Goal: Task Accomplishment & Management: Manage account settings

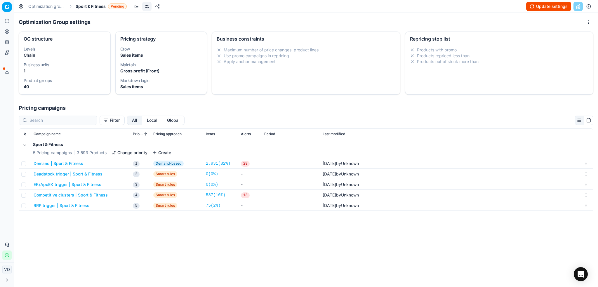
click at [528, 9] on button "Update settings" at bounding box center [548, 6] width 45 height 9
click at [58, 6] on link "Optimization groups" at bounding box center [46, 7] width 37 height 6
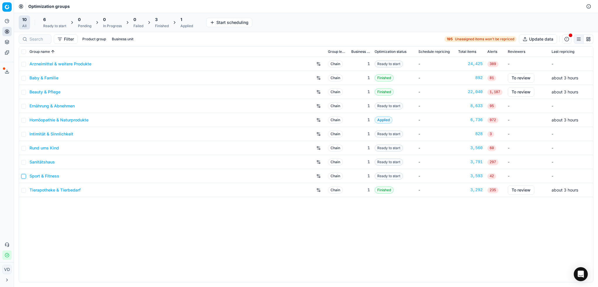
click at [22, 177] on input "checkbox" at bounding box center [23, 176] width 5 height 5
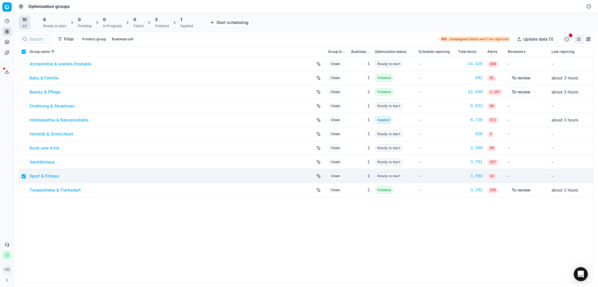
click at [53, 23] on div "6 Ready to start" at bounding box center [54, 23] width 23 height 12
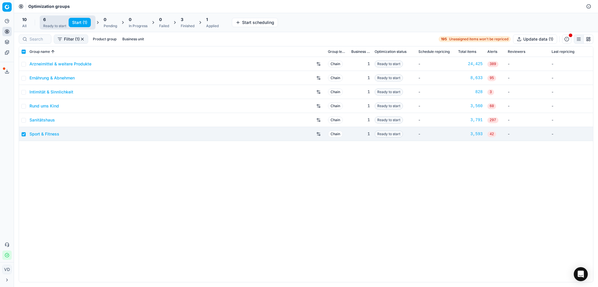
click at [82, 23] on button "Start (1)" at bounding box center [80, 22] width 22 height 9
checkbox input "false"
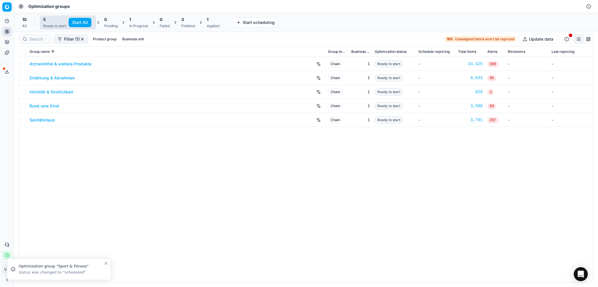
click at [130, 25] on div "In Progress" at bounding box center [138, 26] width 19 height 5
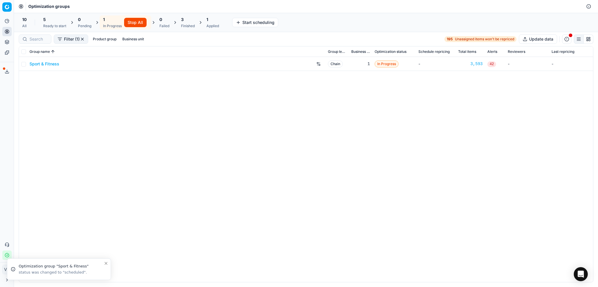
click at [21, 23] on div "10 All" at bounding box center [24, 22] width 11 height 14
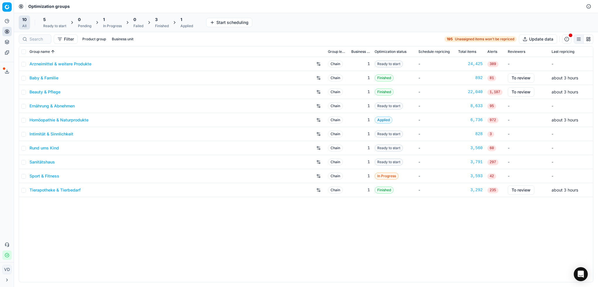
click at [44, 176] on link "Sport & Fitness" at bounding box center [44, 176] width 30 height 6
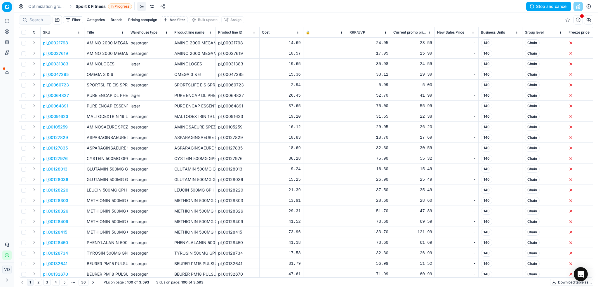
click at [153, 7] on link at bounding box center [151, 6] width 9 height 9
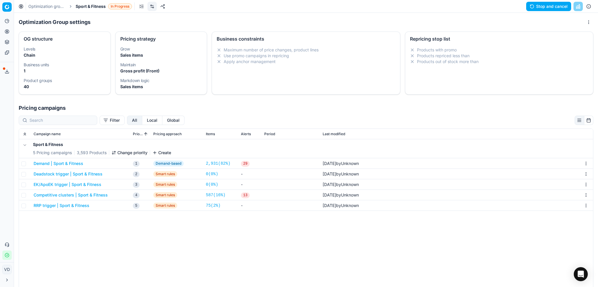
click at [68, 163] on button "Demand | Sport & Fitness" at bounding box center [59, 164] width 50 height 6
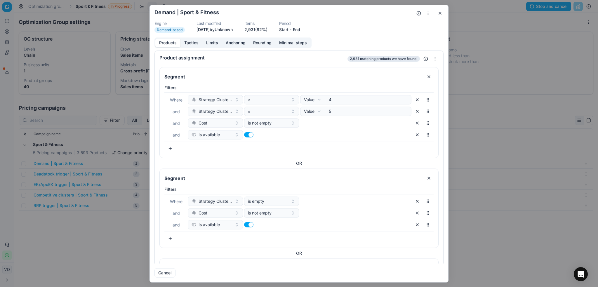
click at [193, 40] on button "Tactics" at bounding box center [191, 43] width 22 height 8
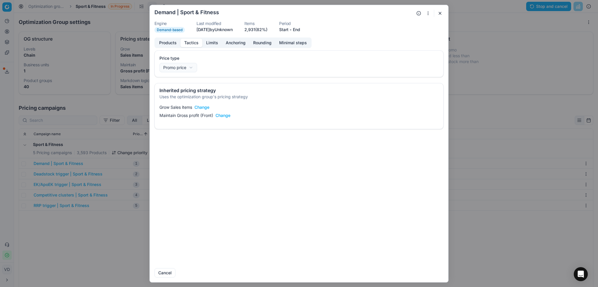
click at [444, 13] on form "We are saving PC settings. Please wait, it should take a few minutes Demand | S…" at bounding box center [299, 143] width 298 height 277
click at [441, 13] on button "button" at bounding box center [440, 13] width 7 height 7
